Goal: Information Seeking & Learning: Learn about a topic

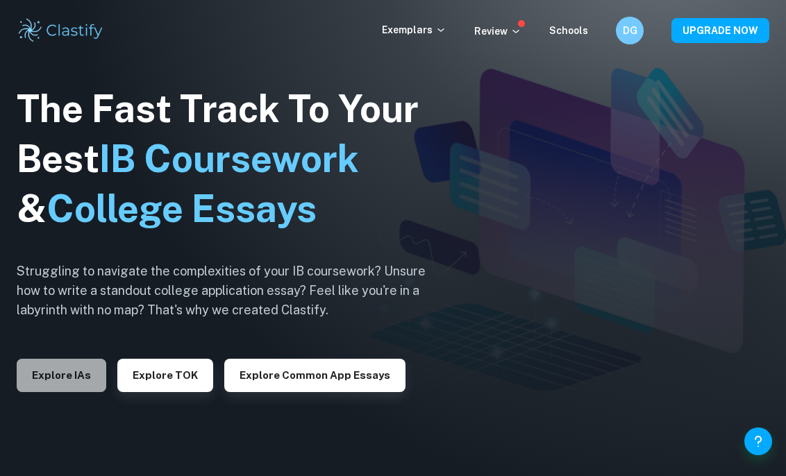
click at [62, 372] on button "Explore IAs" at bounding box center [62, 375] width 90 height 33
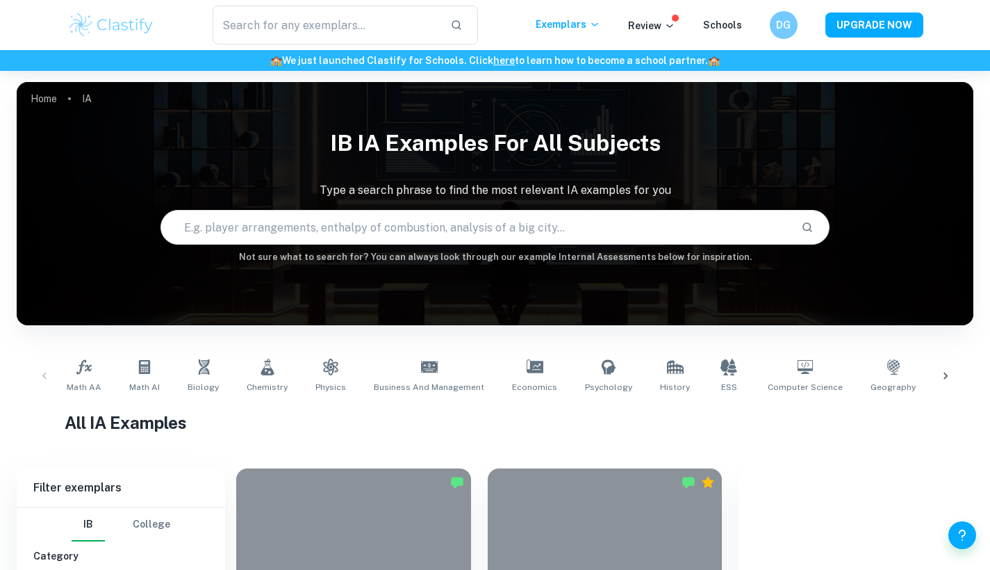
click at [304, 232] on input "text" at bounding box center [475, 227] width 629 height 39
type input "math sl aa ia"
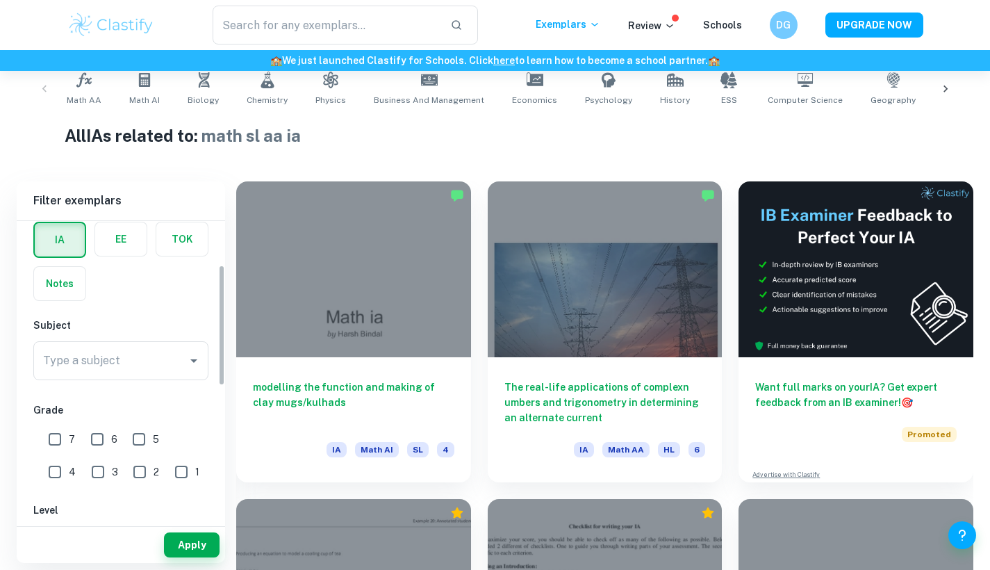
scroll to position [117, 0]
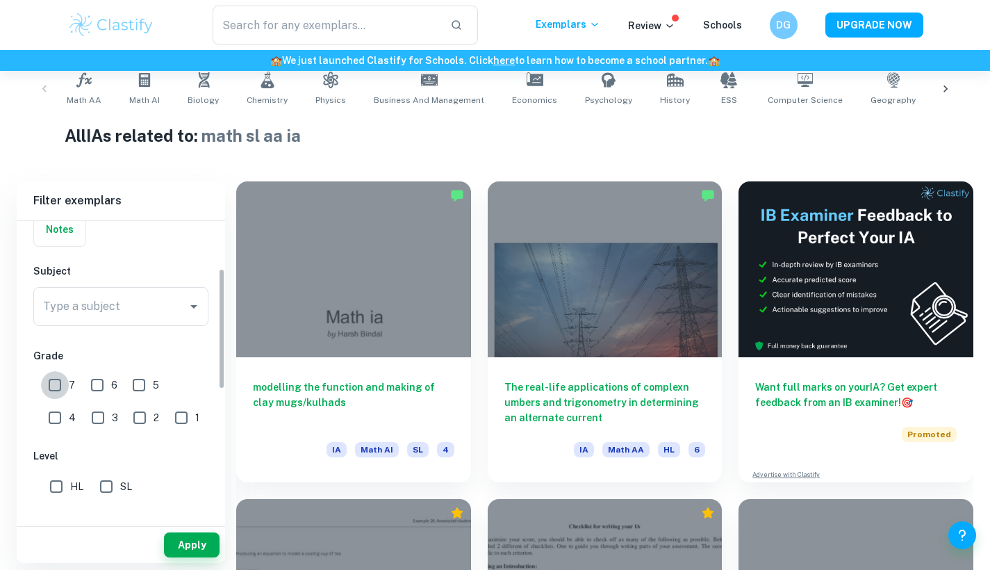
click at [59, 376] on input "7" at bounding box center [55, 385] width 28 height 28
checkbox input "true"
click at [197, 476] on button "Apply" at bounding box center [192, 544] width 56 height 25
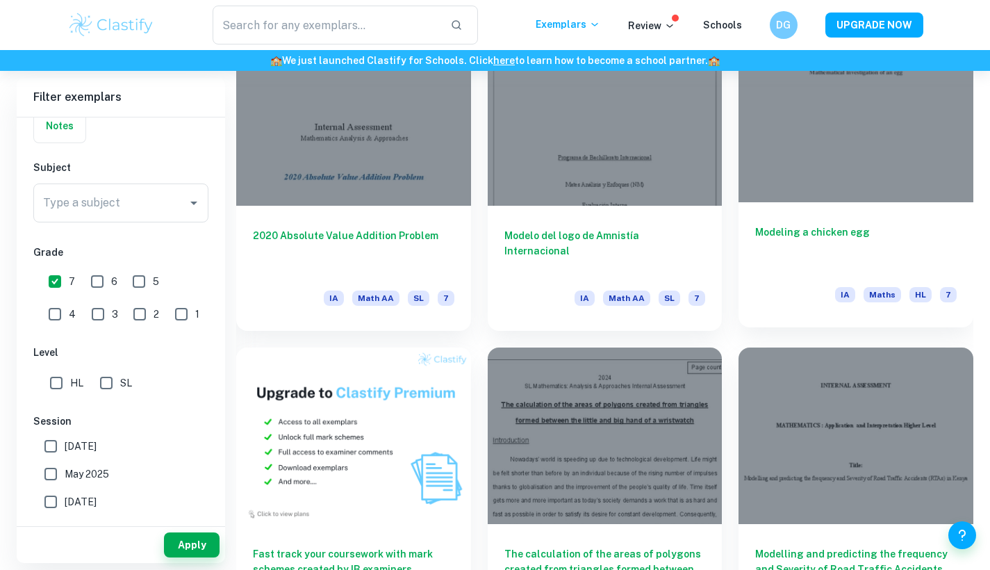
scroll to position [750, 0]
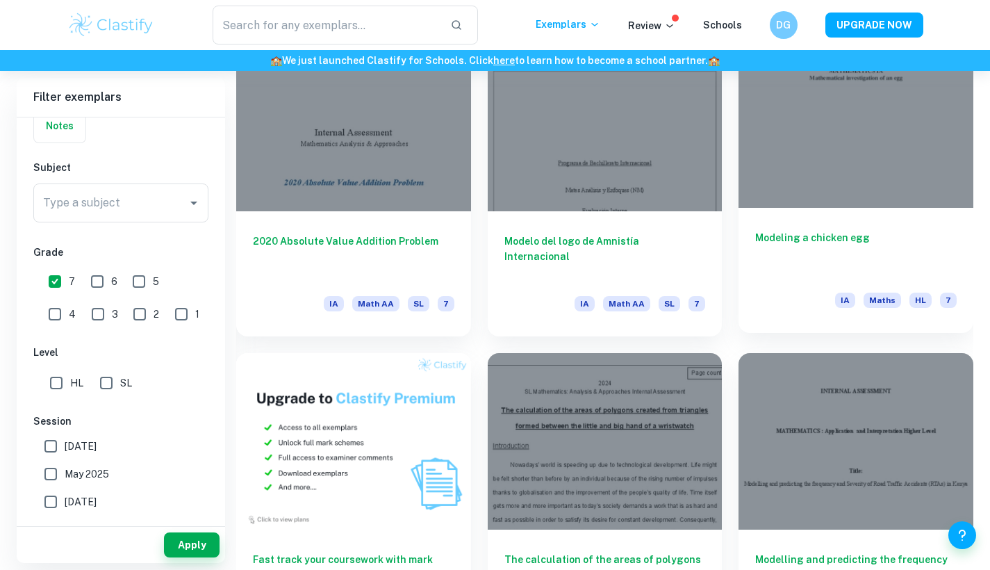
click at [786, 173] on div at bounding box center [855, 120] width 235 height 176
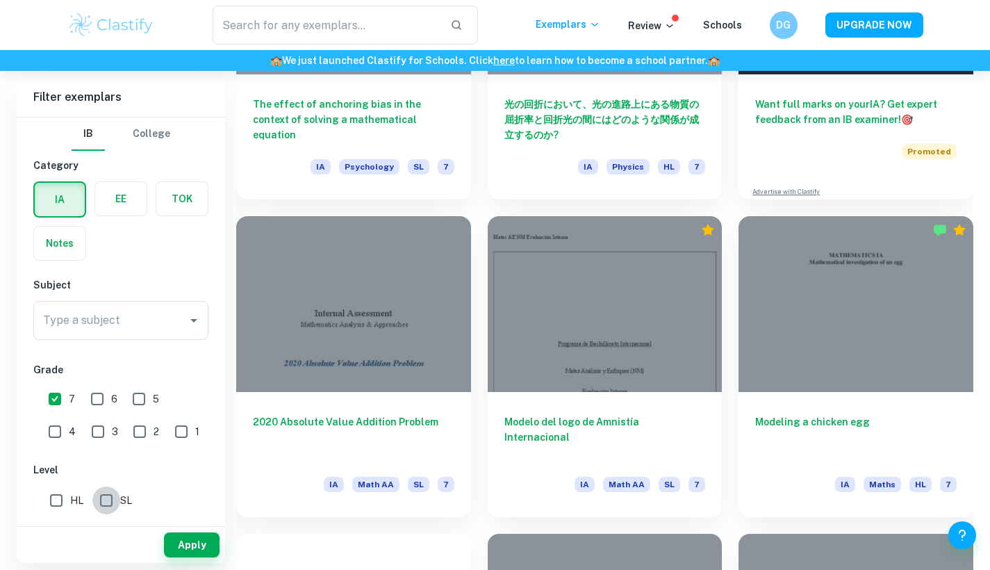
click at [102, 476] on input "SL" at bounding box center [106, 500] width 28 height 28
checkbox input "true"
click at [100, 312] on div "Type a subject Type a subject" at bounding box center [120, 320] width 175 height 39
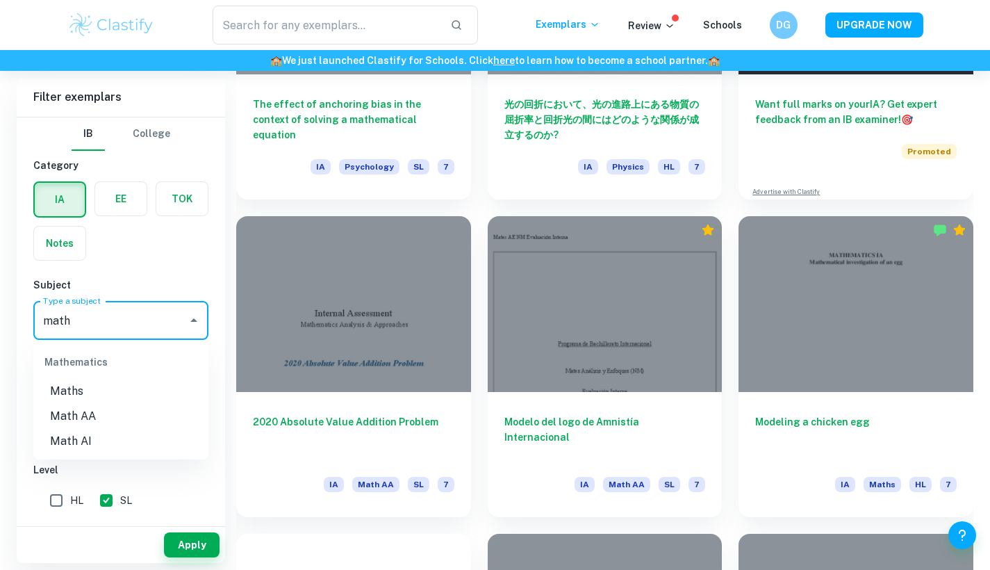
click at [82, 411] on li "Math AA" at bounding box center [120, 416] width 175 height 25
type input "Math AA"
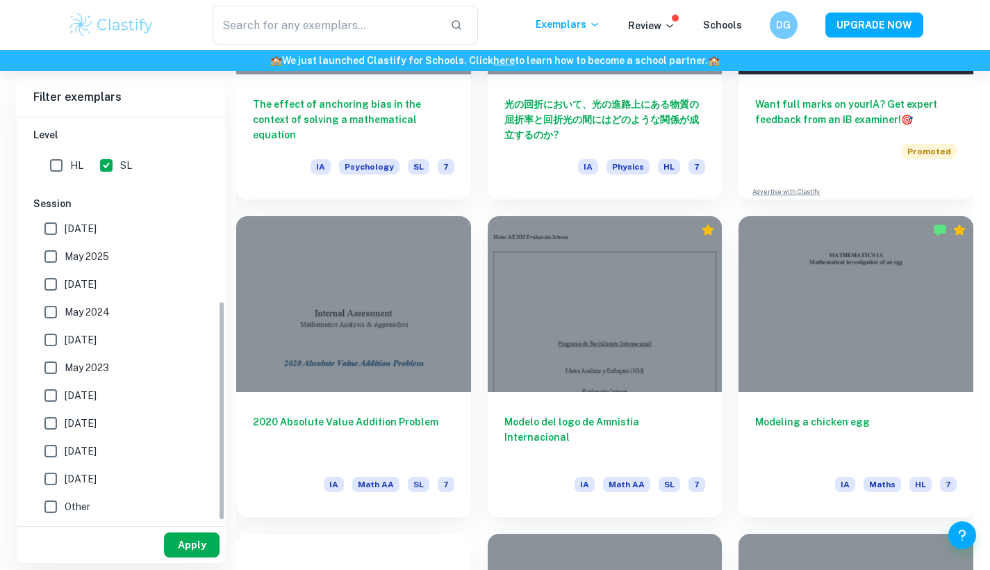
click at [194, 476] on button "Apply" at bounding box center [192, 544] width 56 height 25
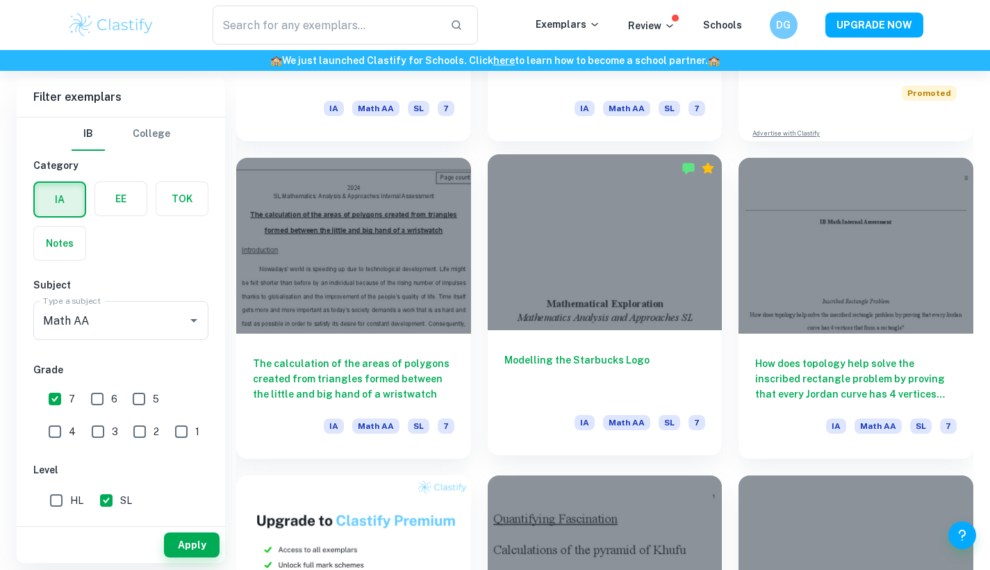
click at [606, 301] on div at bounding box center [605, 242] width 235 height 176
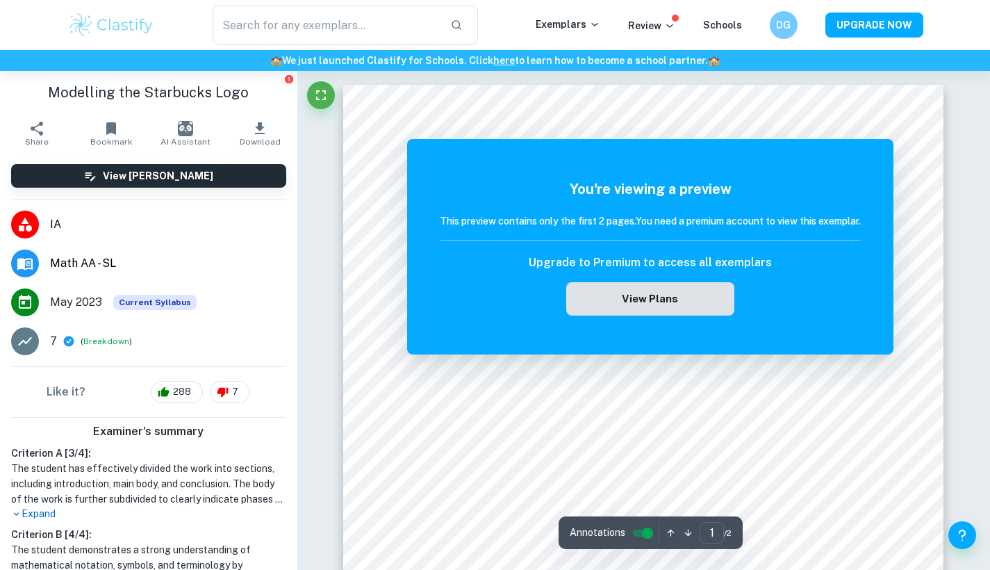
click at [613, 294] on button "View Plans" at bounding box center [650, 298] width 168 height 33
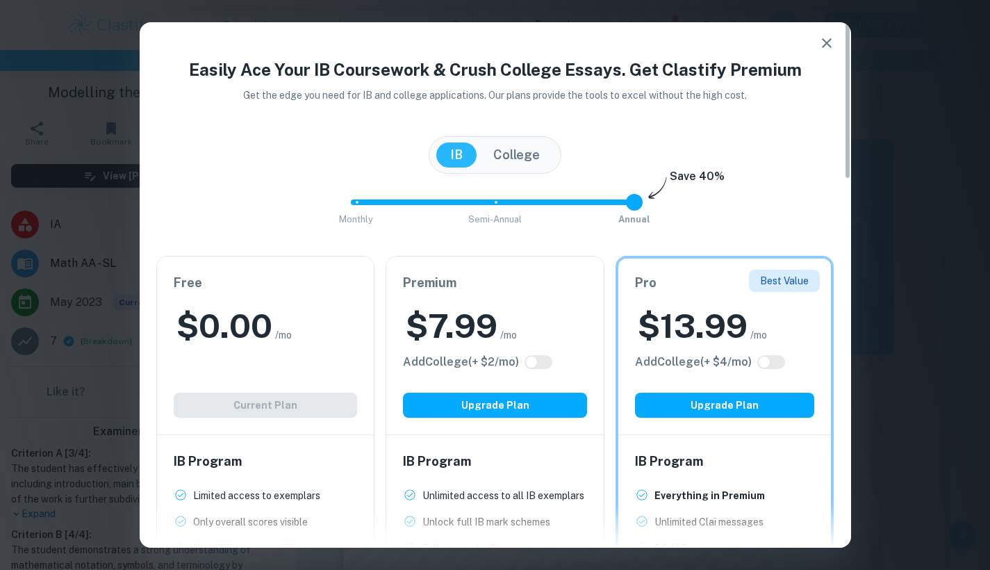
click at [300, 424] on div "Free $ 0.00 /mo Add College (+ $ 2 /mo) Current Plan" at bounding box center [265, 345] width 217 height 178
click at [786, 39] on icon "button" at bounding box center [826, 43] width 17 height 17
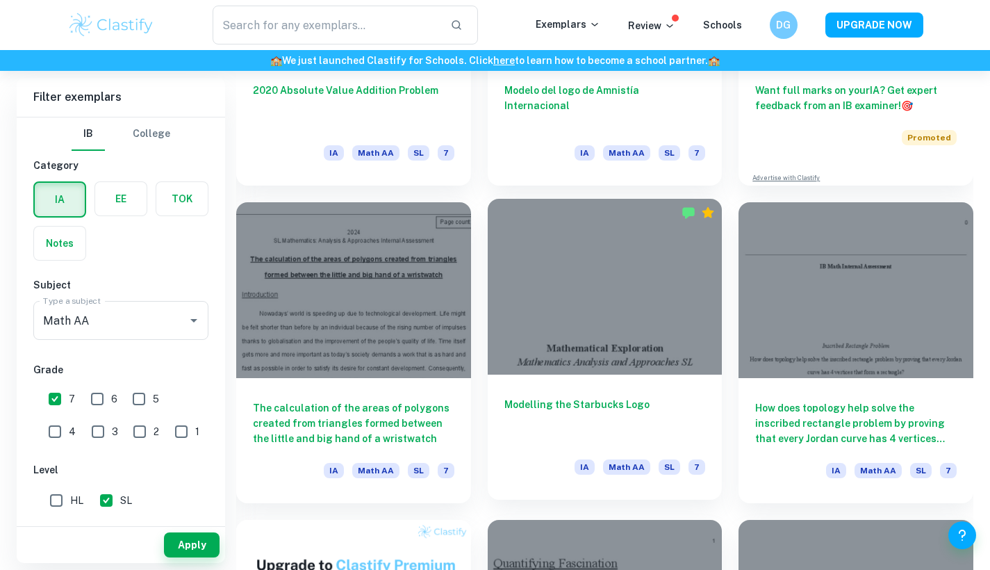
scroll to position [585, 0]
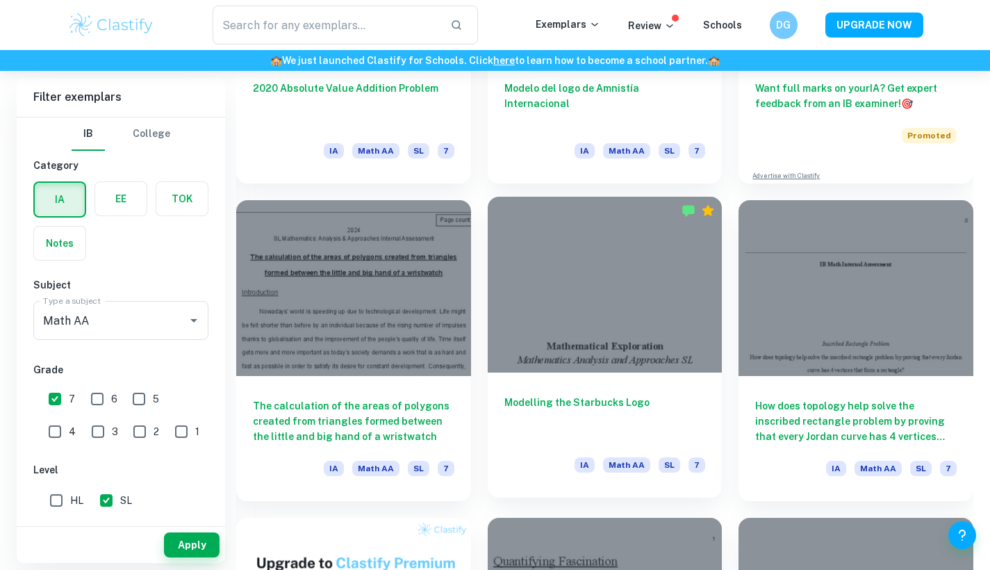
click at [590, 349] on div at bounding box center [605, 285] width 235 height 176
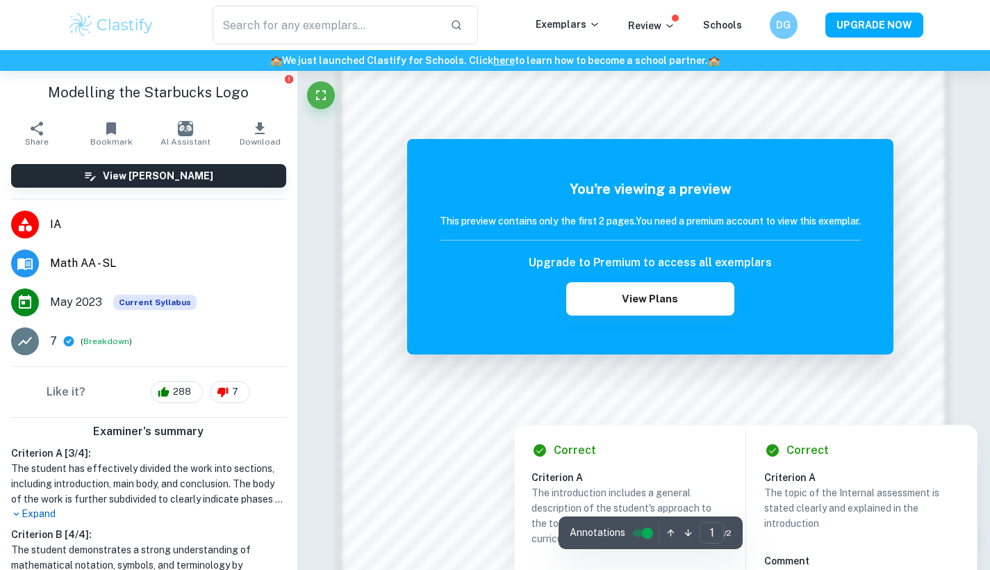
scroll to position [1063, 0]
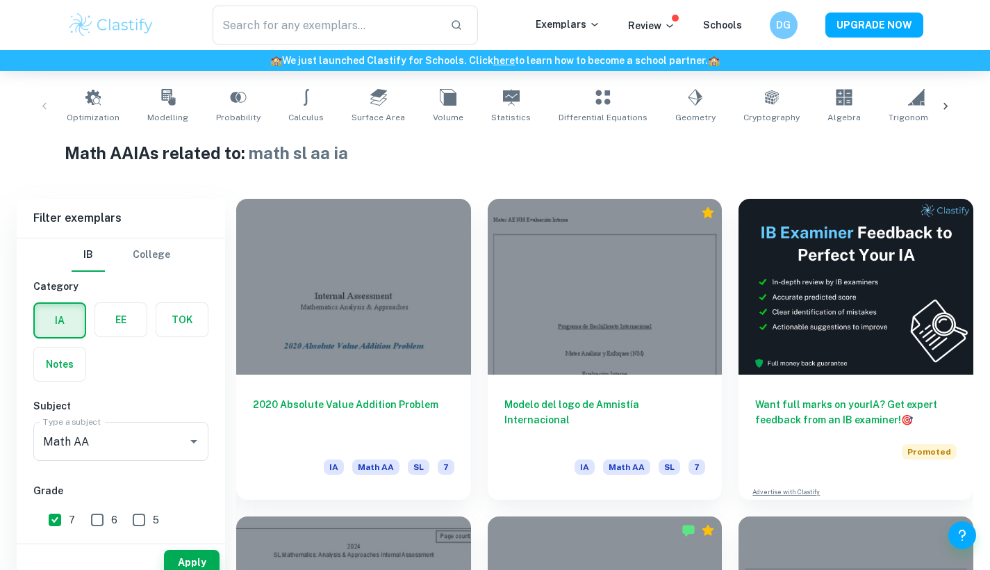
scroll to position [287, 0]
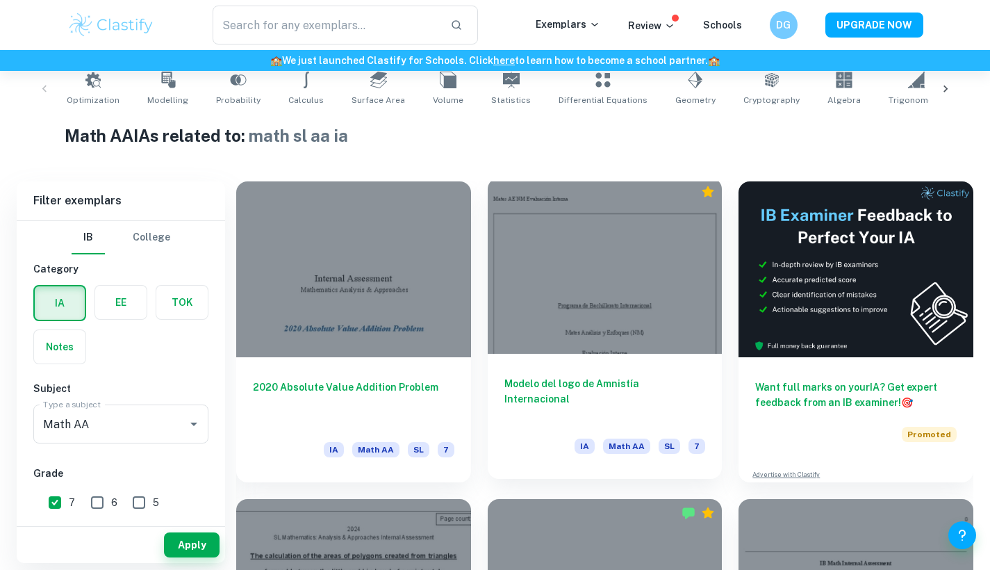
click at [612, 335] on div at bounding box center [605, 266] width 235 height 176
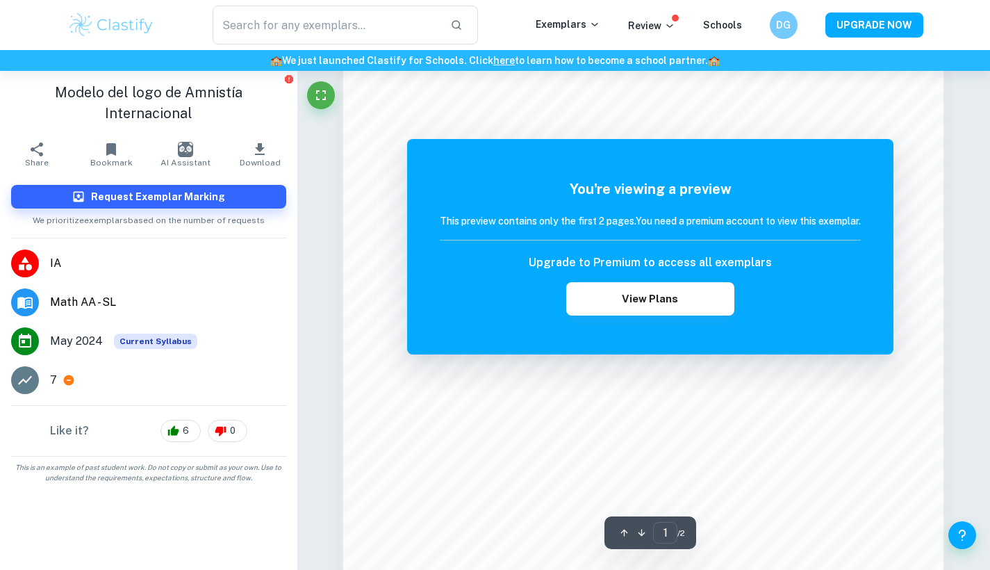
scroll to position [1007, 0]
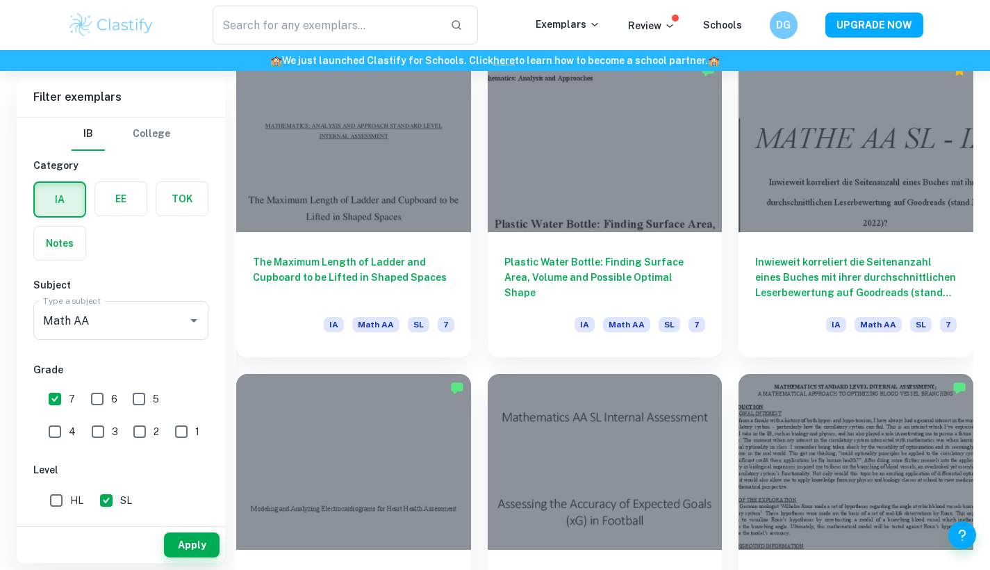
scroll to position [1687, 0]
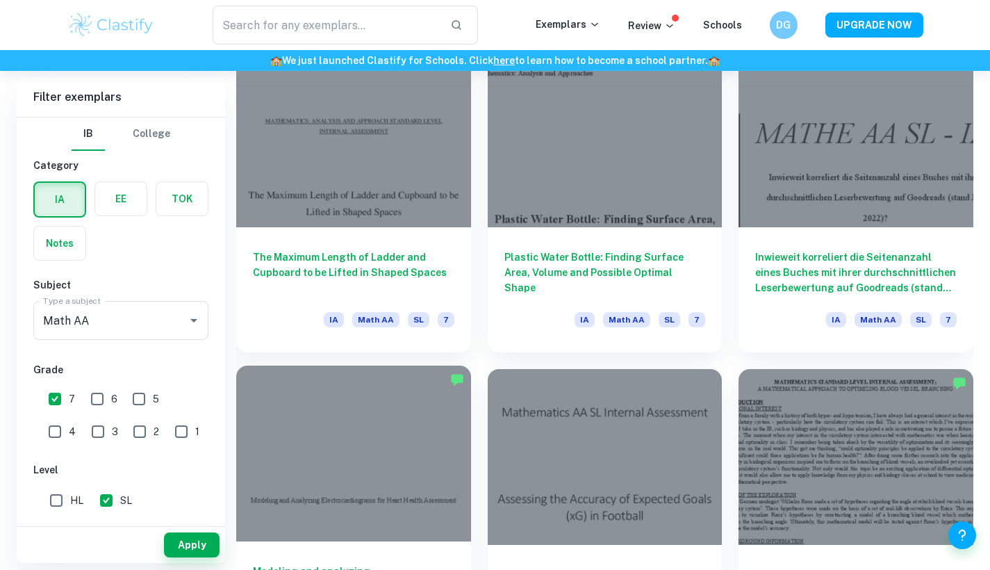
click at [395, 438] on div at bounding box center [353, 453] width 235 height 176
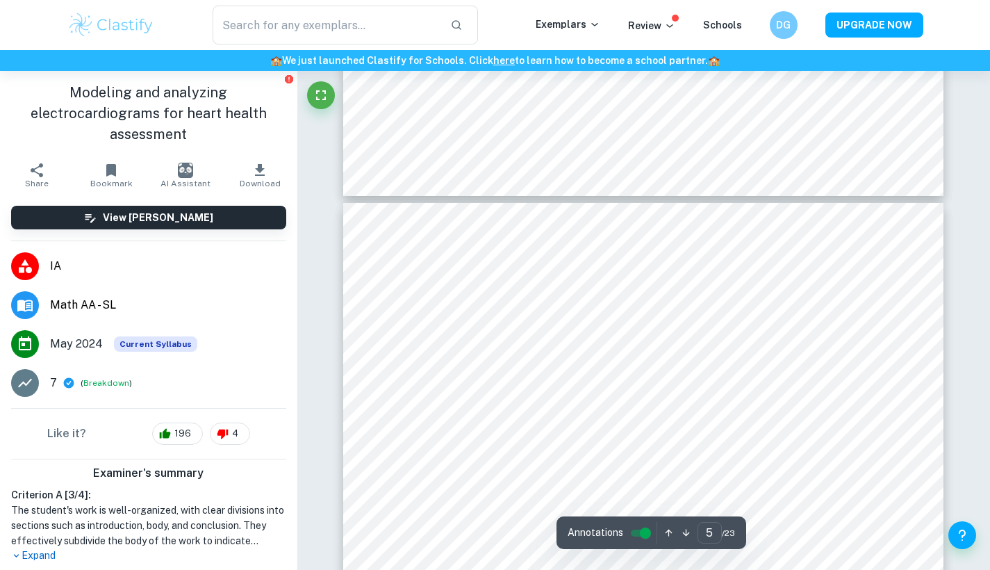
scroll to position [3504, 1]
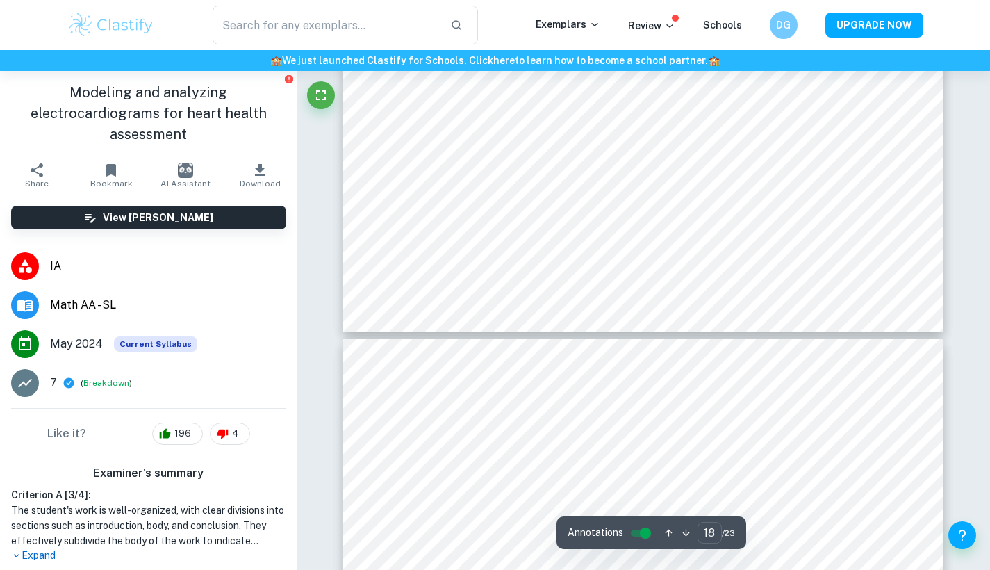
type input "19"
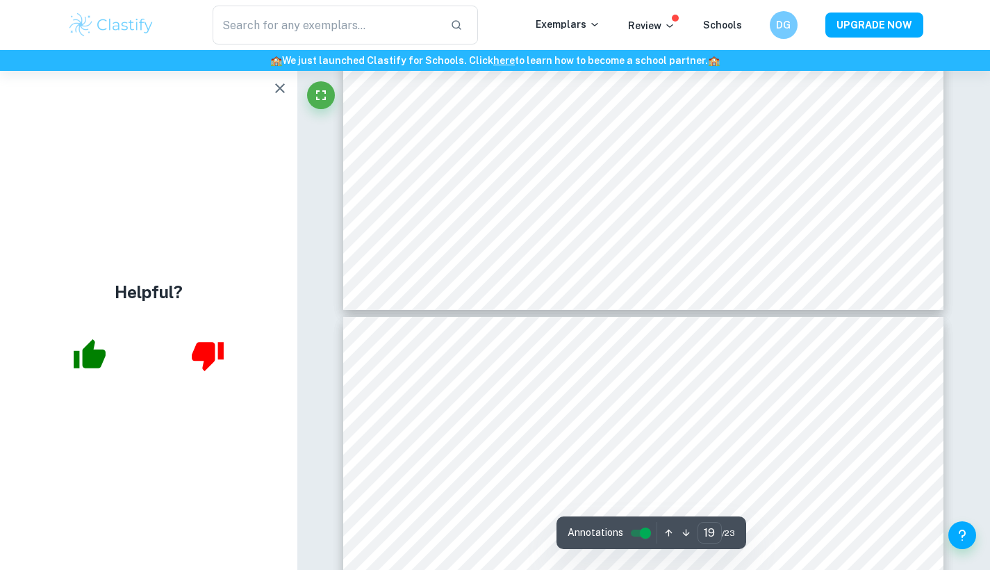
scroll to position [16425, 0]
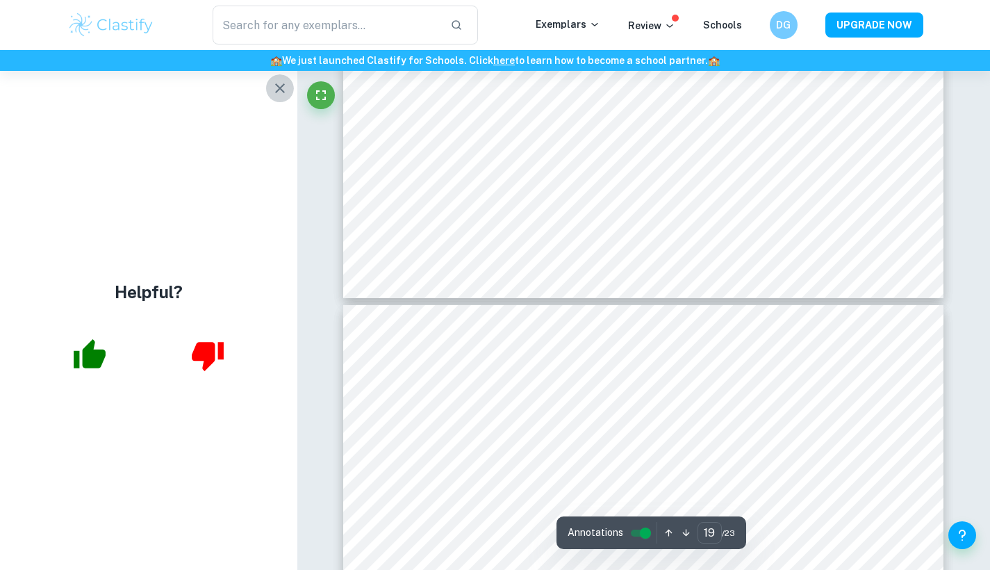
click at [282, 85] on icon "button" at bounding box center [280, 88] width 17 height 17
